Goal: Check status

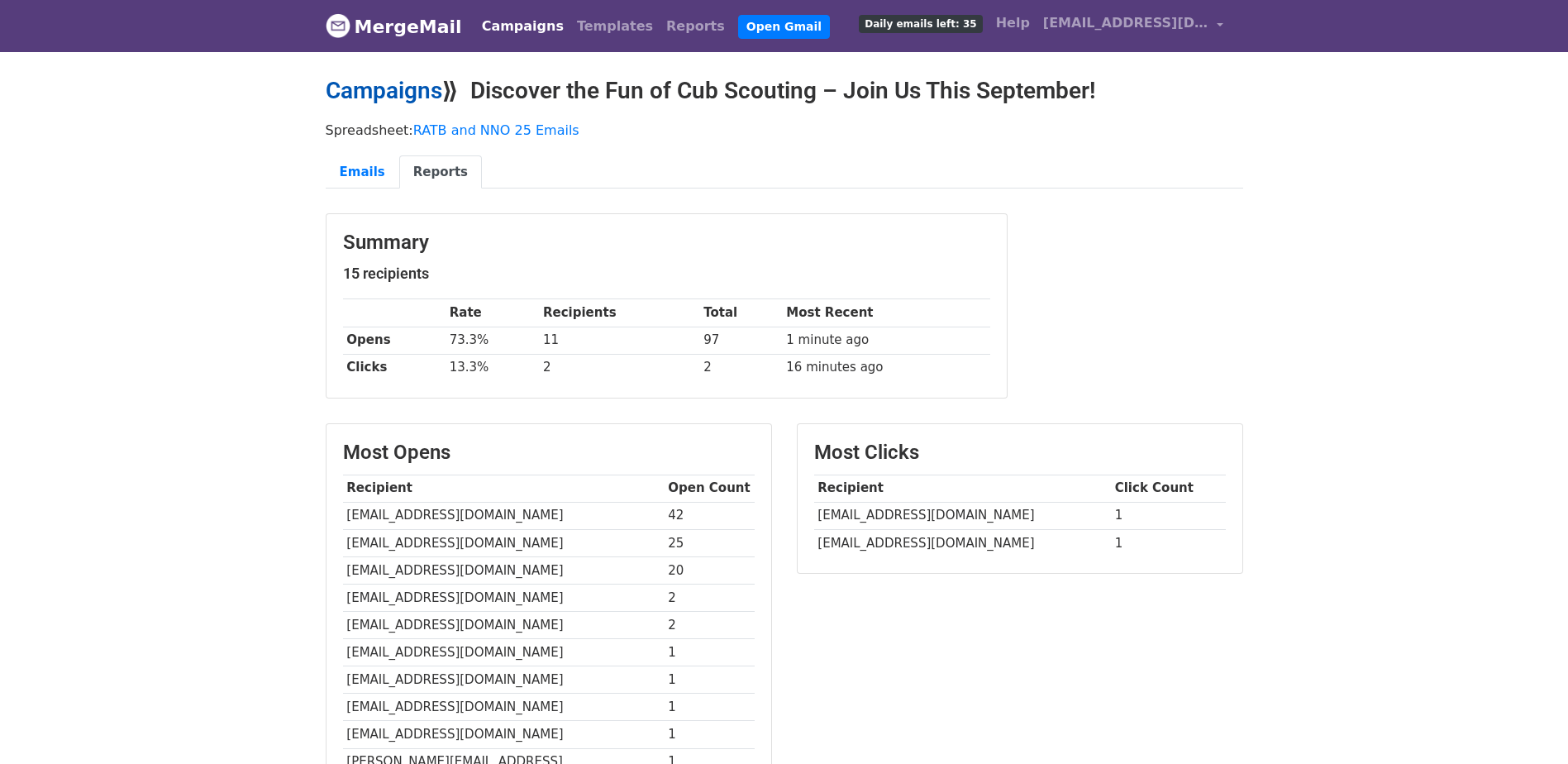
click at [366, 86] on link "Campaigns" at bounding box center [384, 90] width 117 height 27
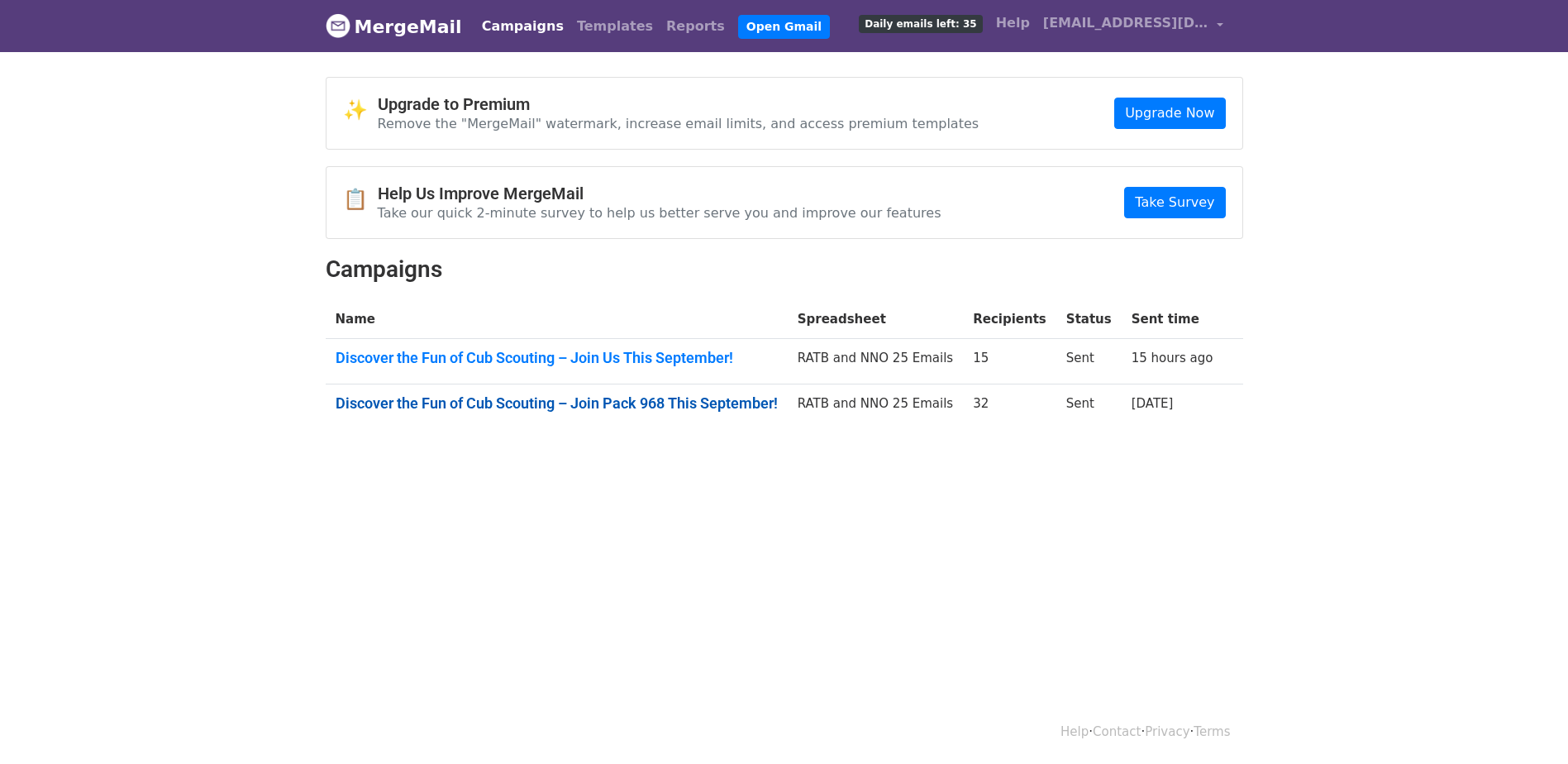
click at [612, 402] on link "Discover the Fun of Cub Scouting – Join Pack 968 This September!" at bounding box center [556, 403] width 442 height 18
click at [521, 367] on td "Discover the Fun of Cub Scouting – Join Us This September!" at bounding box center [556, 362] width 462 height 46
click at [521, 358] on link "Discover the Fun of Cub Scouting – Join Us This September!" at bounding box center [556, 358] width 442 height 18
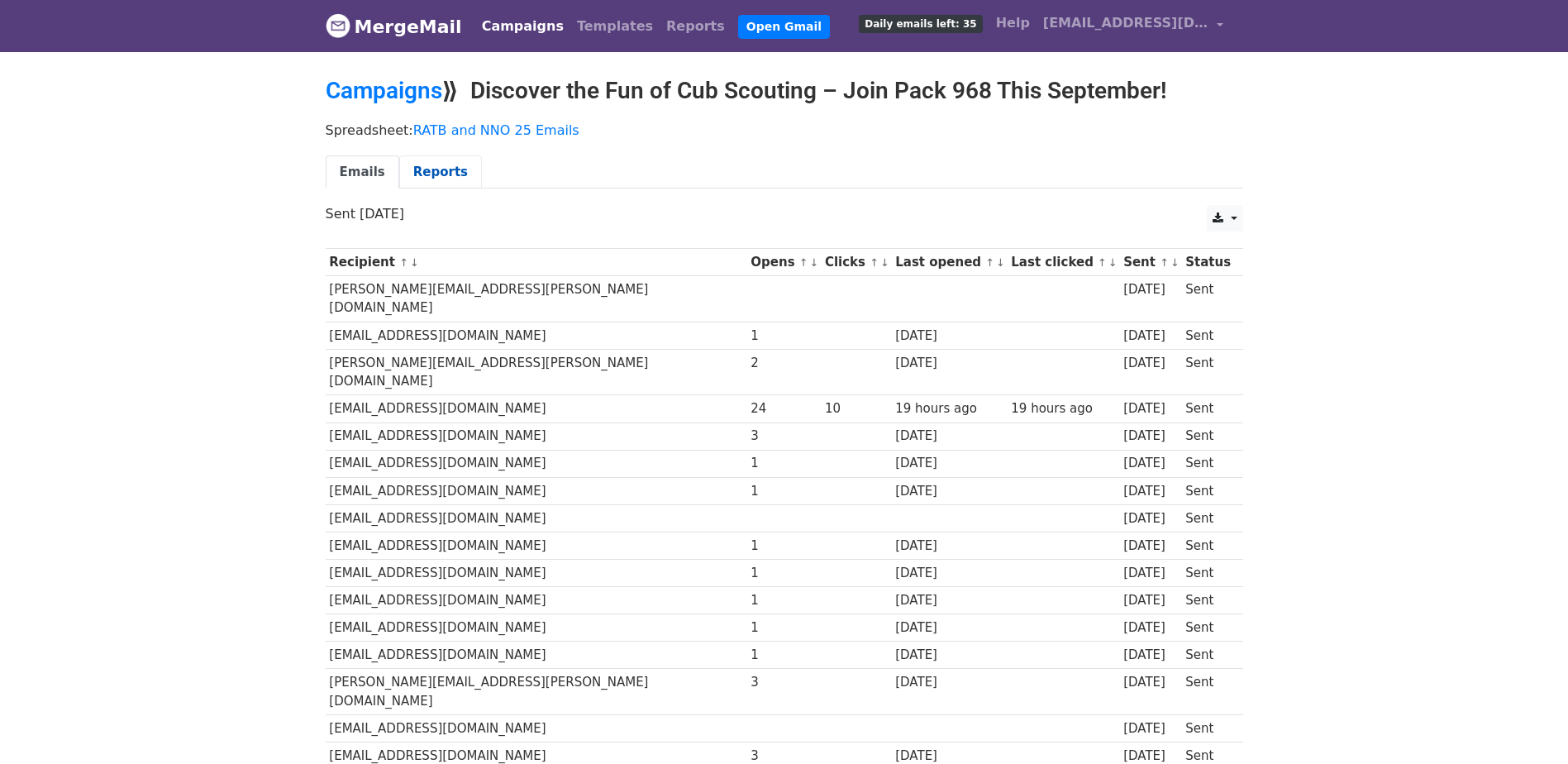
click at [422, 168] on link "Reports" at bounding box center [441, 171] width 83 height 34
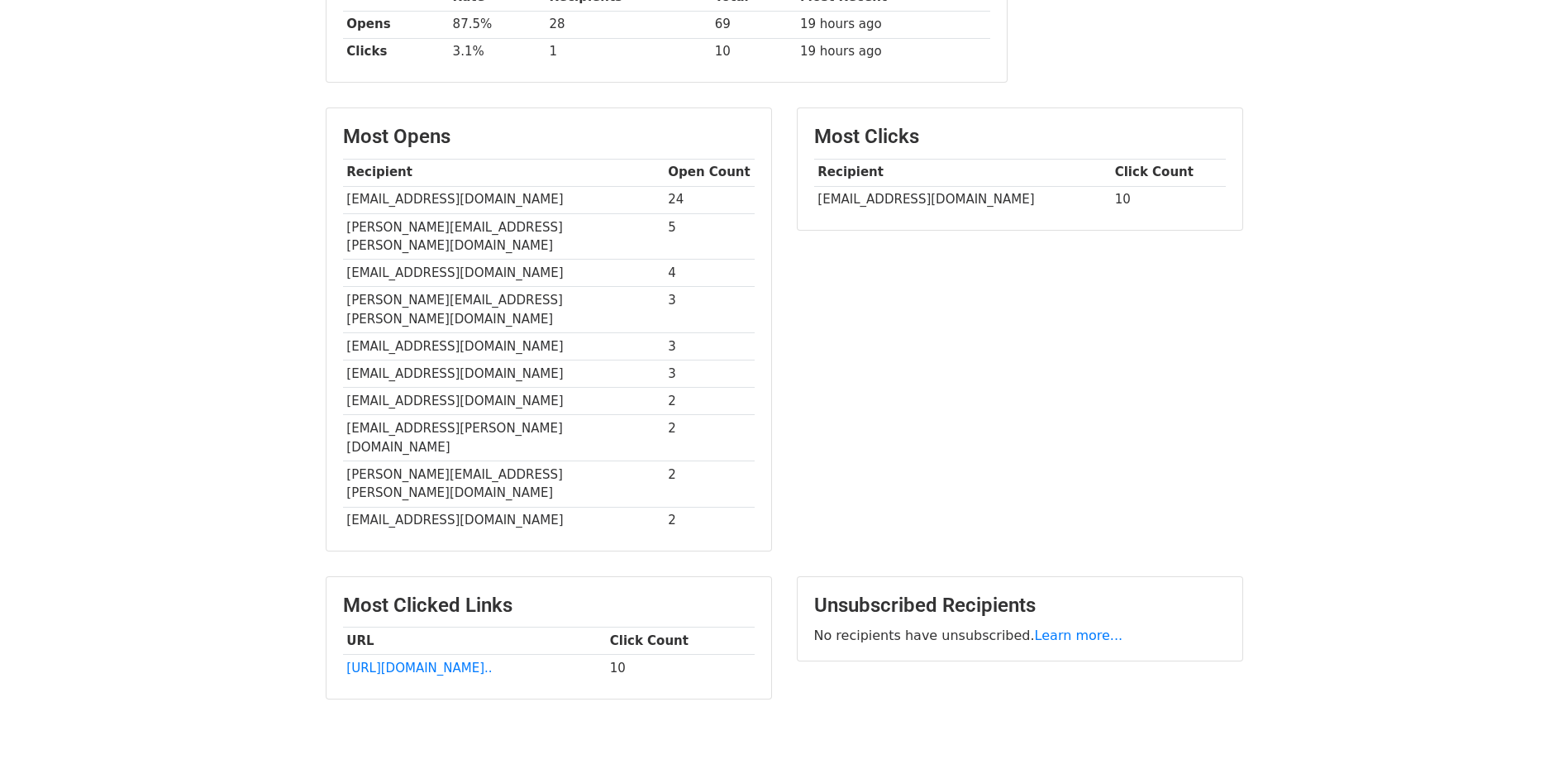
scroll to position [326, 0]
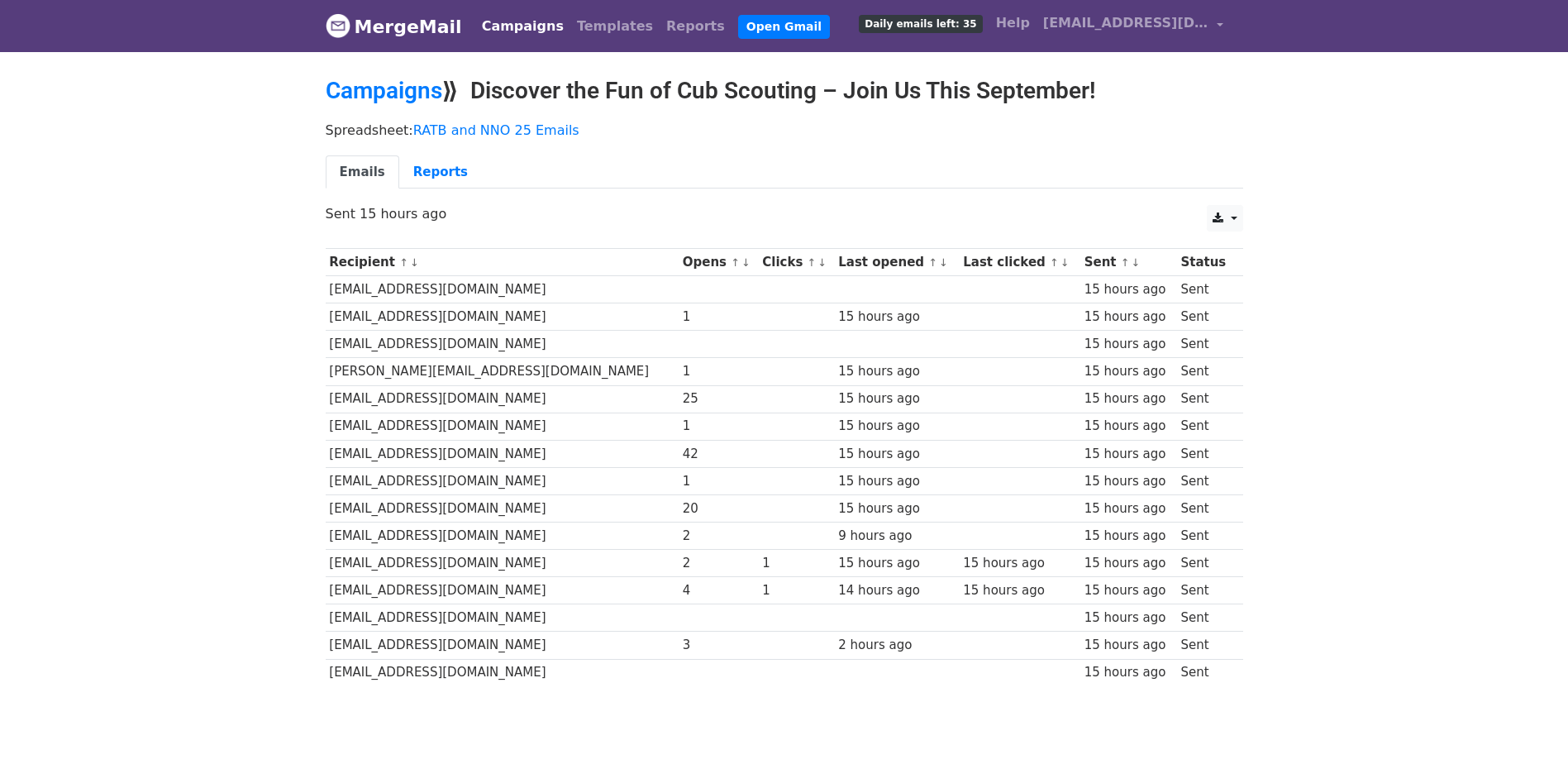
scroll to position [68, 0]
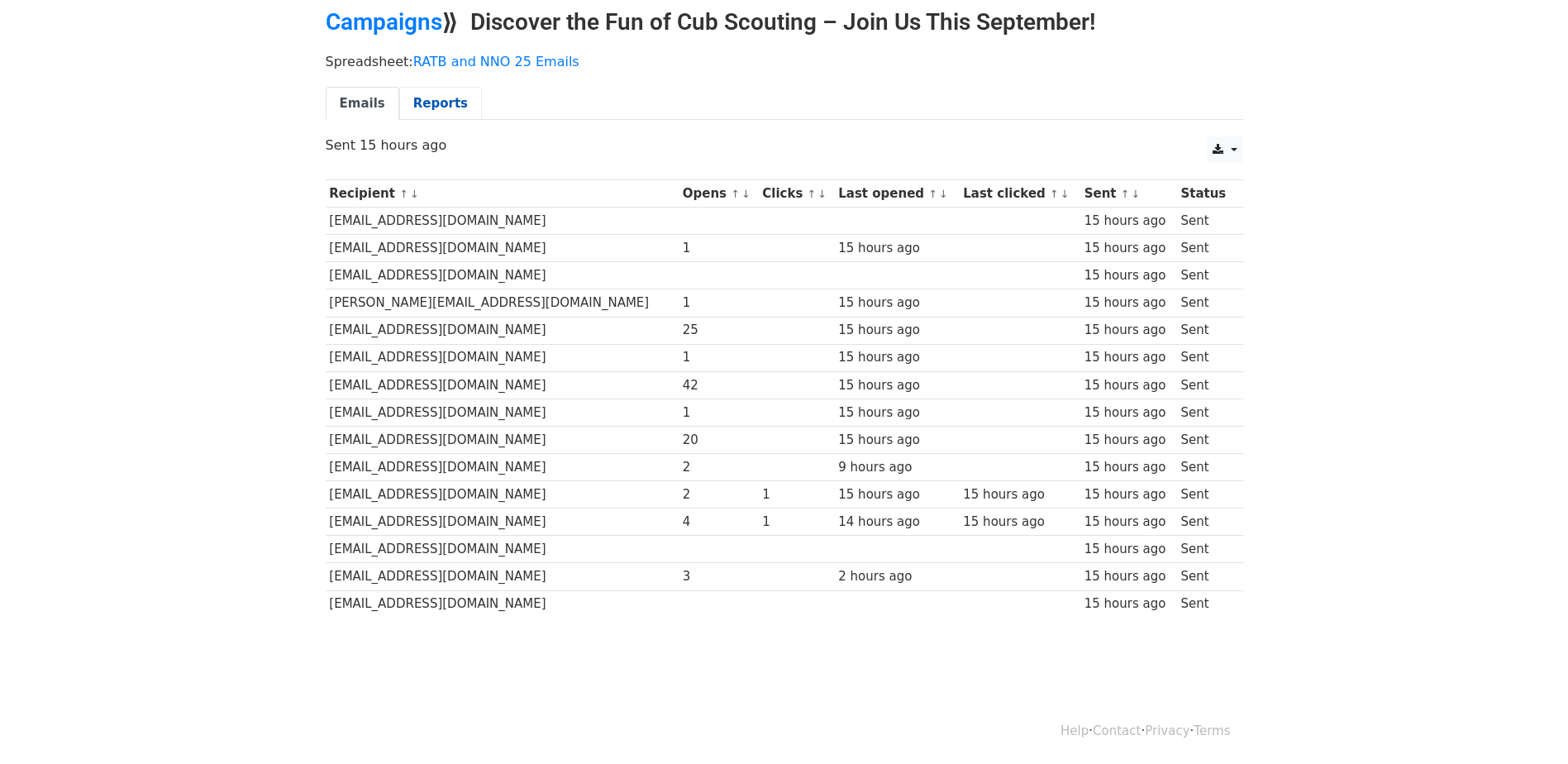
click at [429, 113] on link "Reports" at bounding box center [441, 103] width 83 height 34
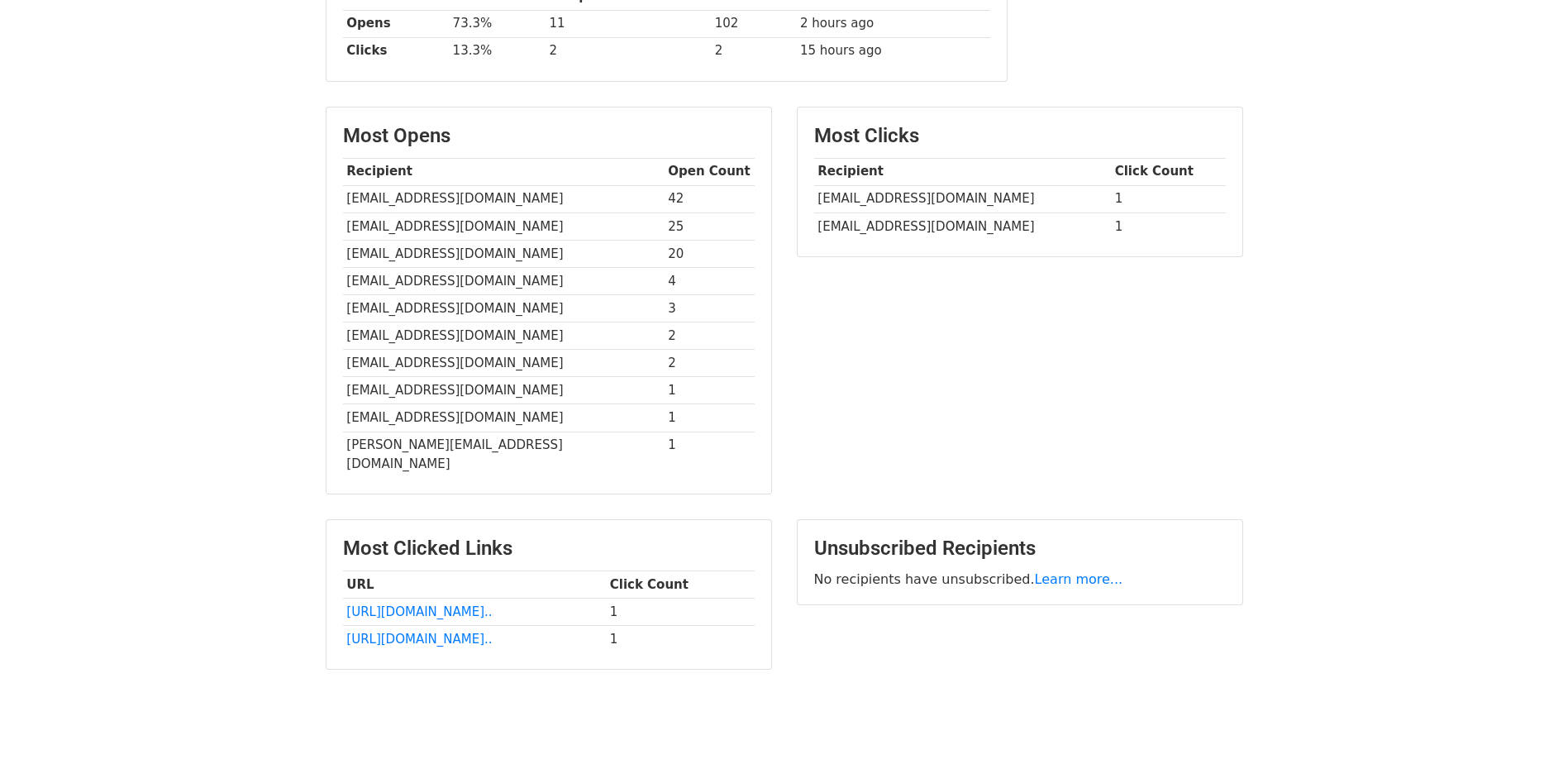
scroll to position [354, 0]
